Goal: Navigation & Orientation: Go to known website

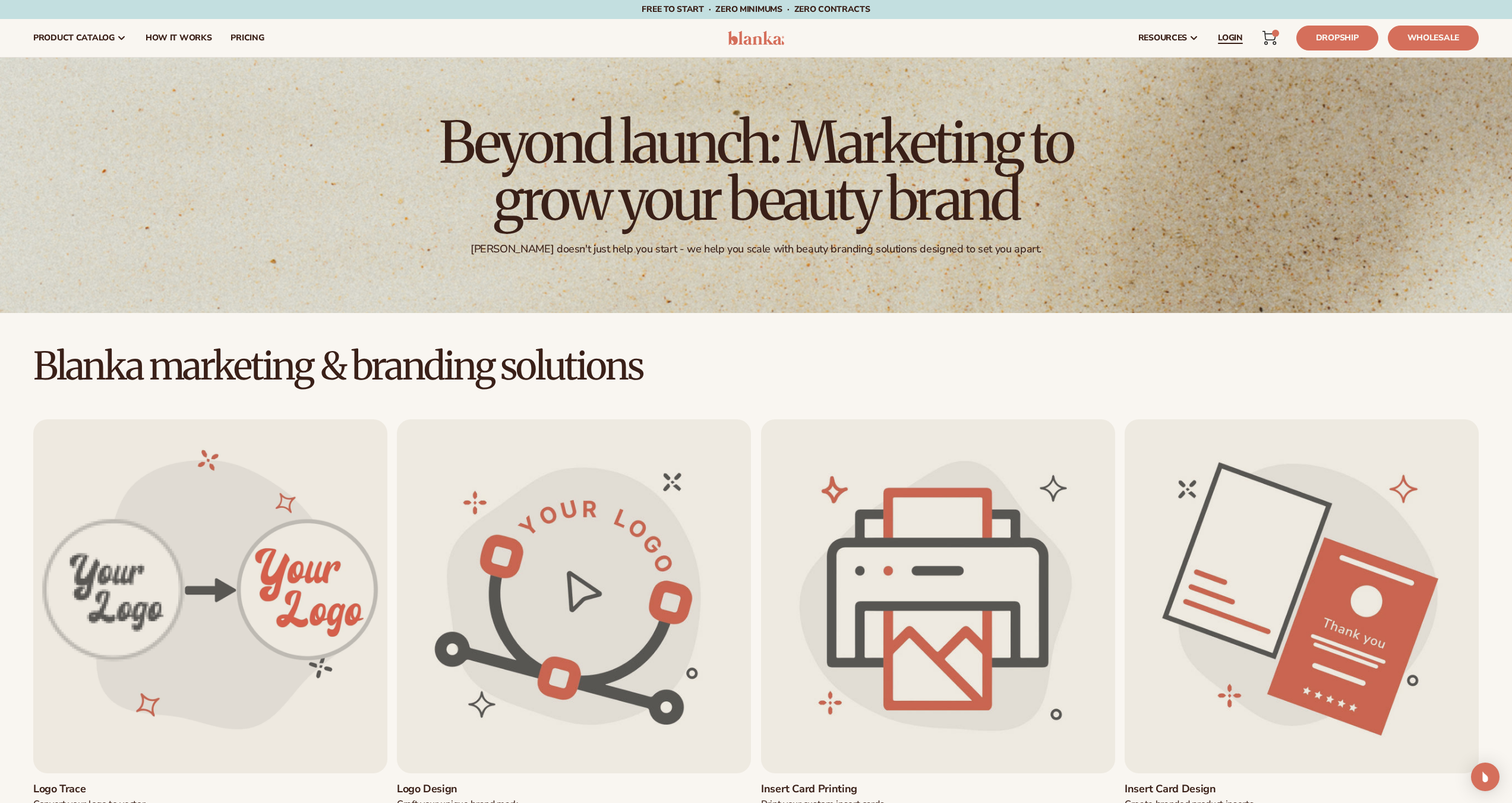
click at [1223, 34] on span "LOGIN" at bounding box center [1230, 37] width 25 height 10
